Goal: Communication & Community: Answer question/provide support

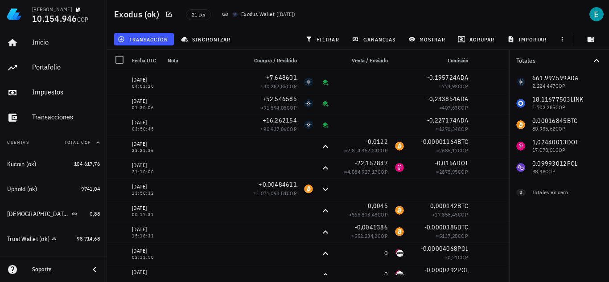
click at [50, 270] on div "Soporte" at bounding box center [57, 269] width 50 height 7
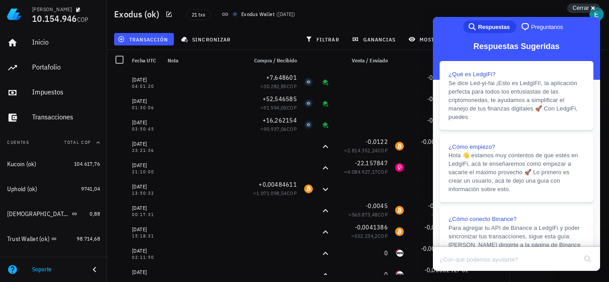
click at [540, 29] on span "Preguntanos" at bounding box center [547, 27] width 32 height 9
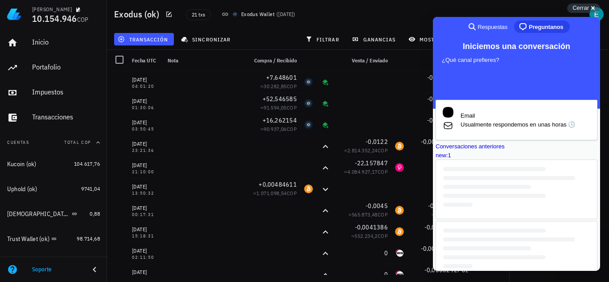
click at [555, 160] on div "Conversaciones anteriores new : 1" at bounding box center [516, 150] width 162 height 17
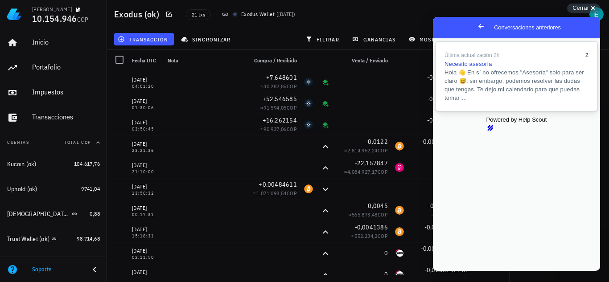
click at [478, 99] on span "Hola 👋 En sí no ofrecemos "Asesoría" solo para ser claro 😅, sin embargo, podemo…" at bounding box center [513, 85] width 139 height 32
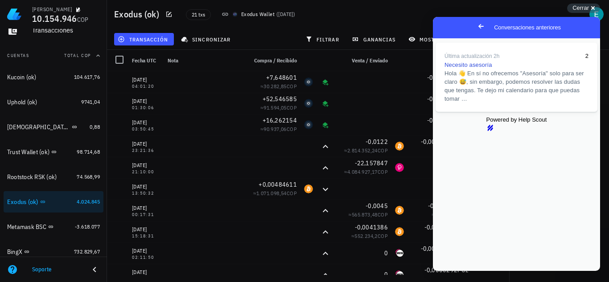
scroll to position [92, 0]
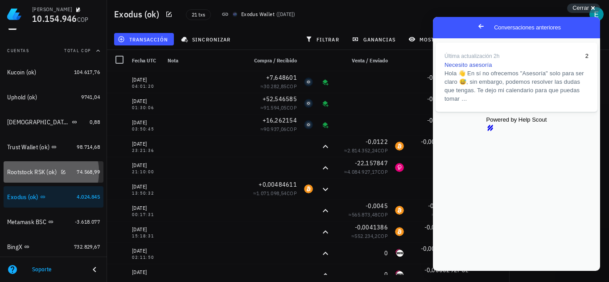
click at [57, 175] on div "Rootstock RSK (ok)" at bounding box center [32, 172] width 50 height 8
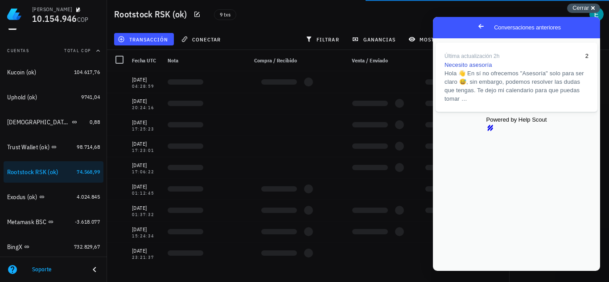
click at [572, 9] on div "Cerrar cross-small" at bounding box center [583, 8] width 33 height 9
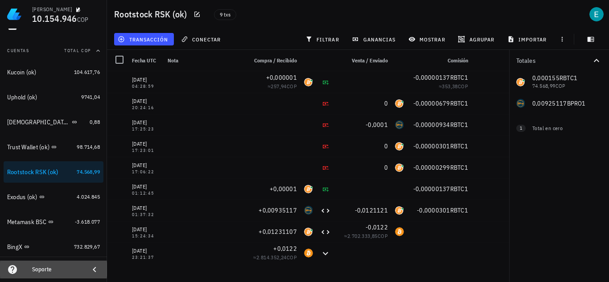
click at [44, 270] on div "Soporte" at bounding box center [57, 269] width 50 height 7
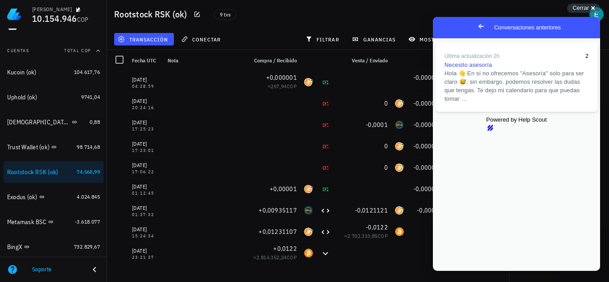
type textarea "Listo, ya programé un horario para [DATE], gracias!"
click at [449, 271] on button "Close" at bounding box center [441, 277] width 16 height 12
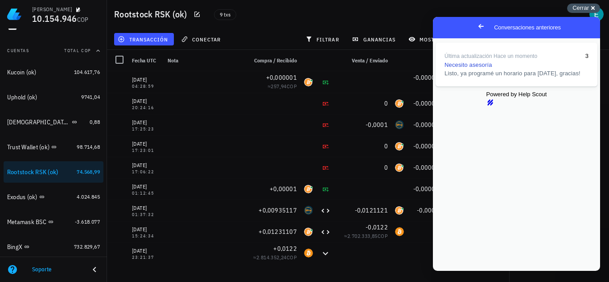
click at [588, 8] on span "Cerrar" at bounding box center [580, 7] width 16 height 7
